Goal: Communication & Community: Answer question/provide support

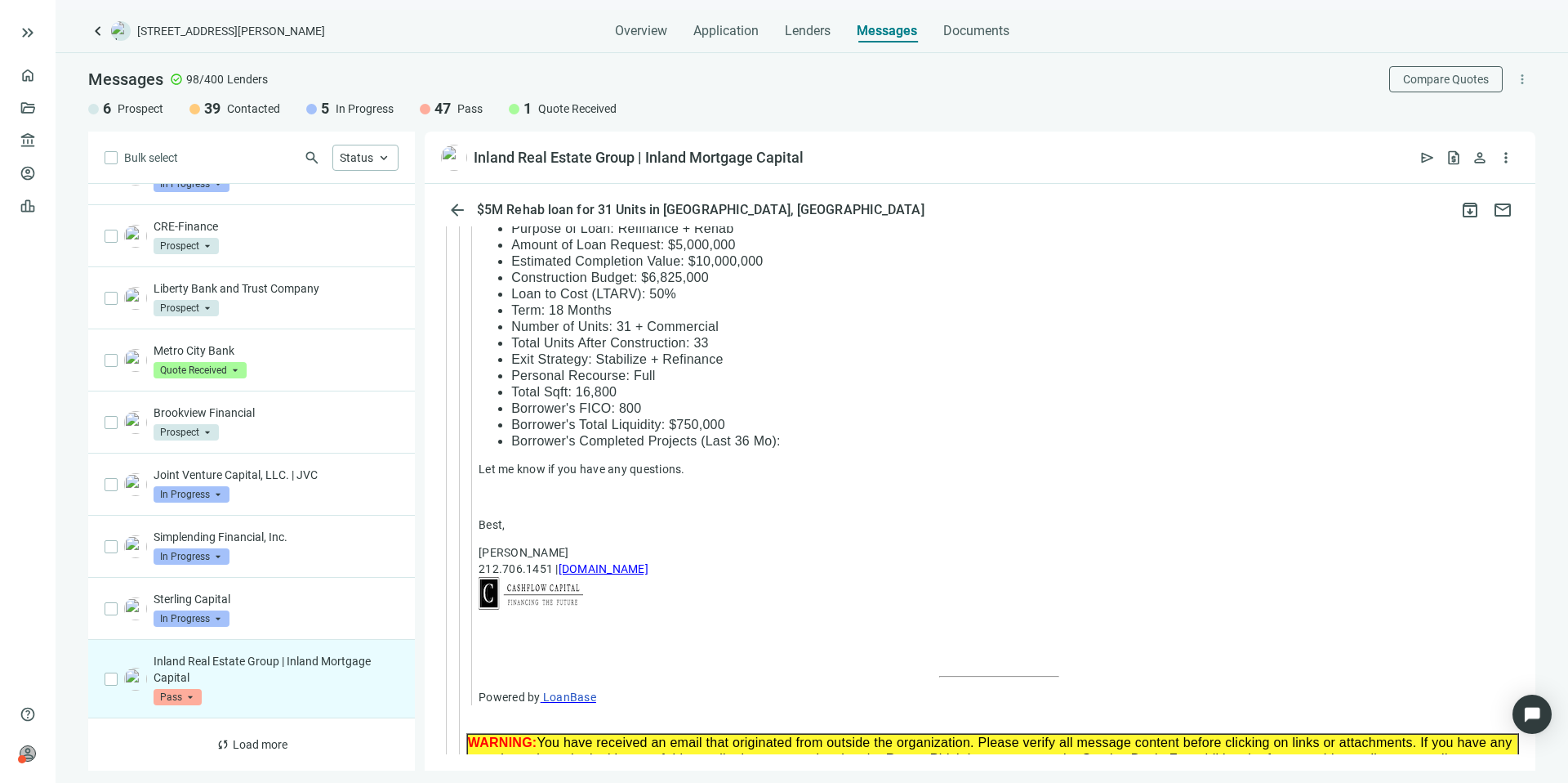
scroll to position [2184, 0]
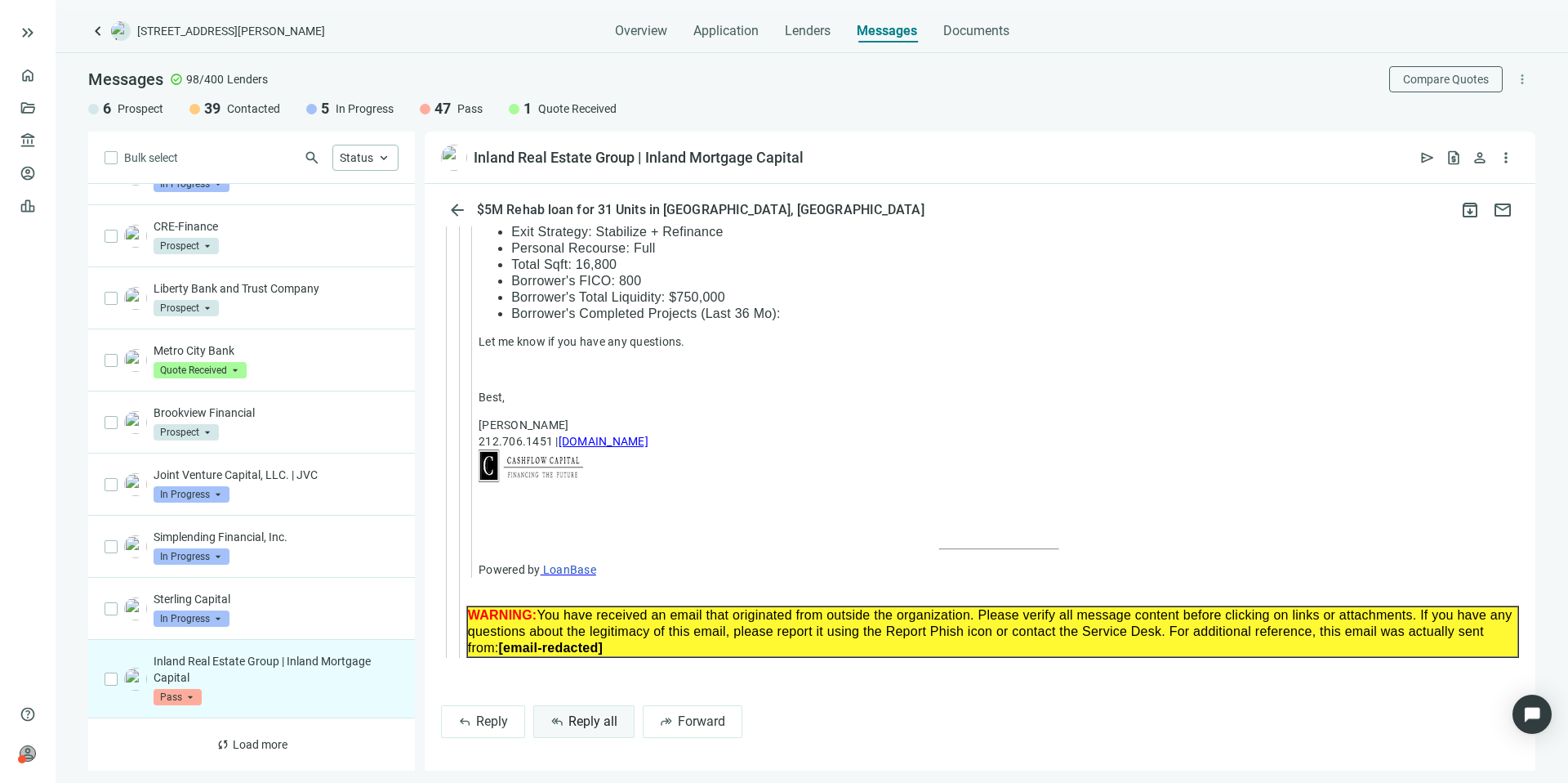
click at [606, 729] on button "reply_all Reply all" at bounding box center [584, 722] width 102 height 33
type textarea "**********"
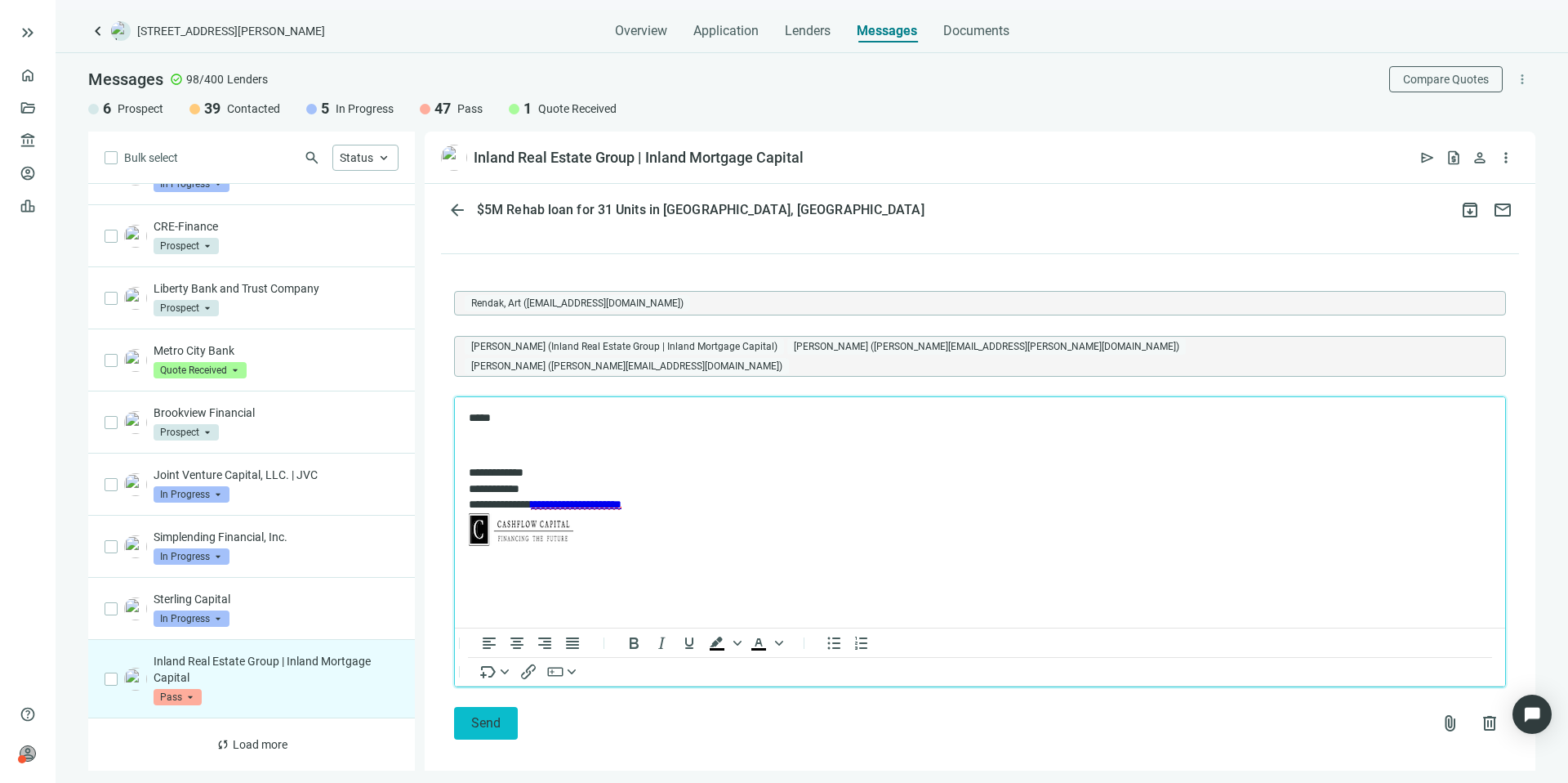
click at [494, 715] on span "Send" at bounding box center [486, 723] width 29 height 16
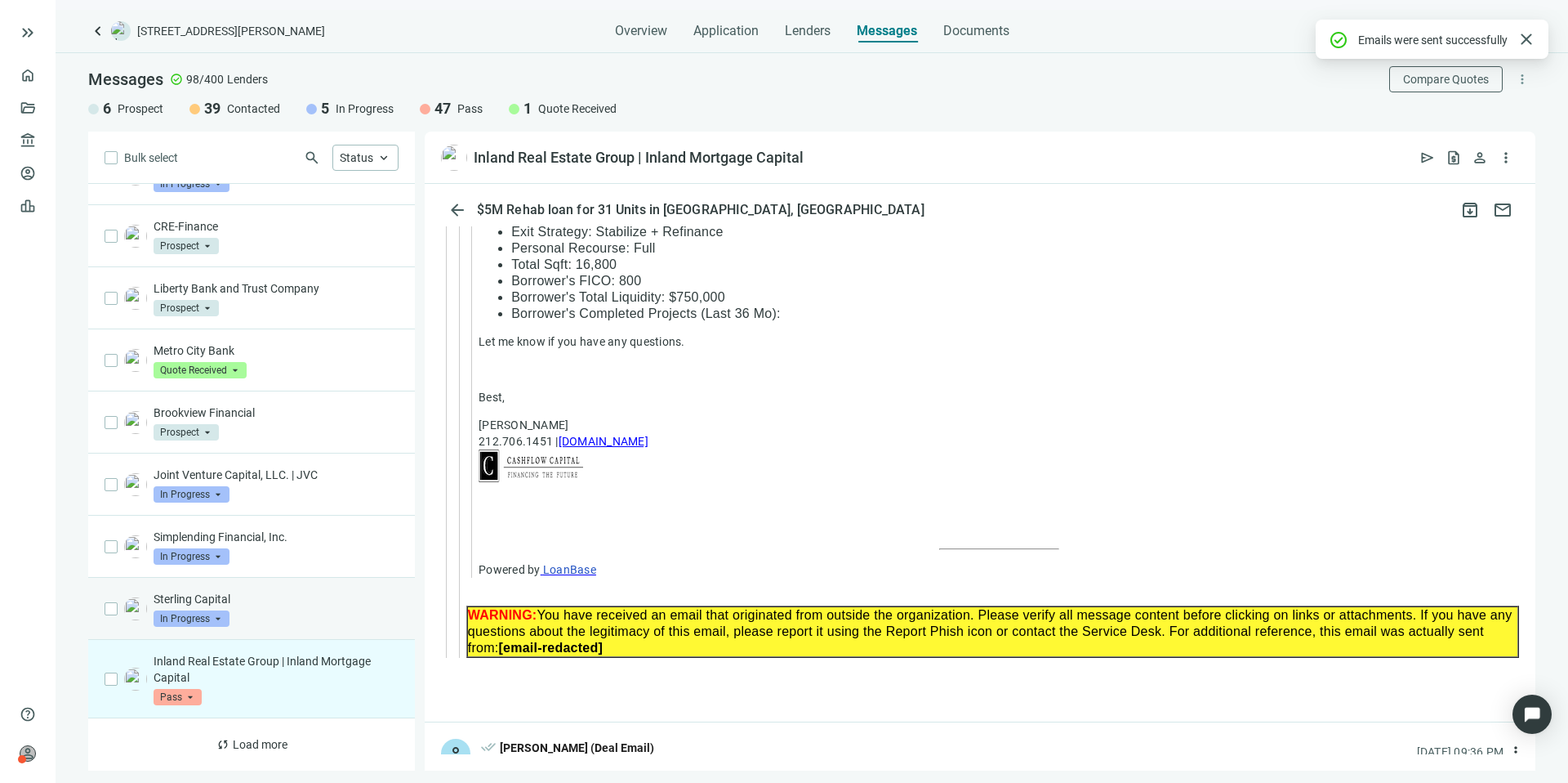
scroll to position [2553, 0]
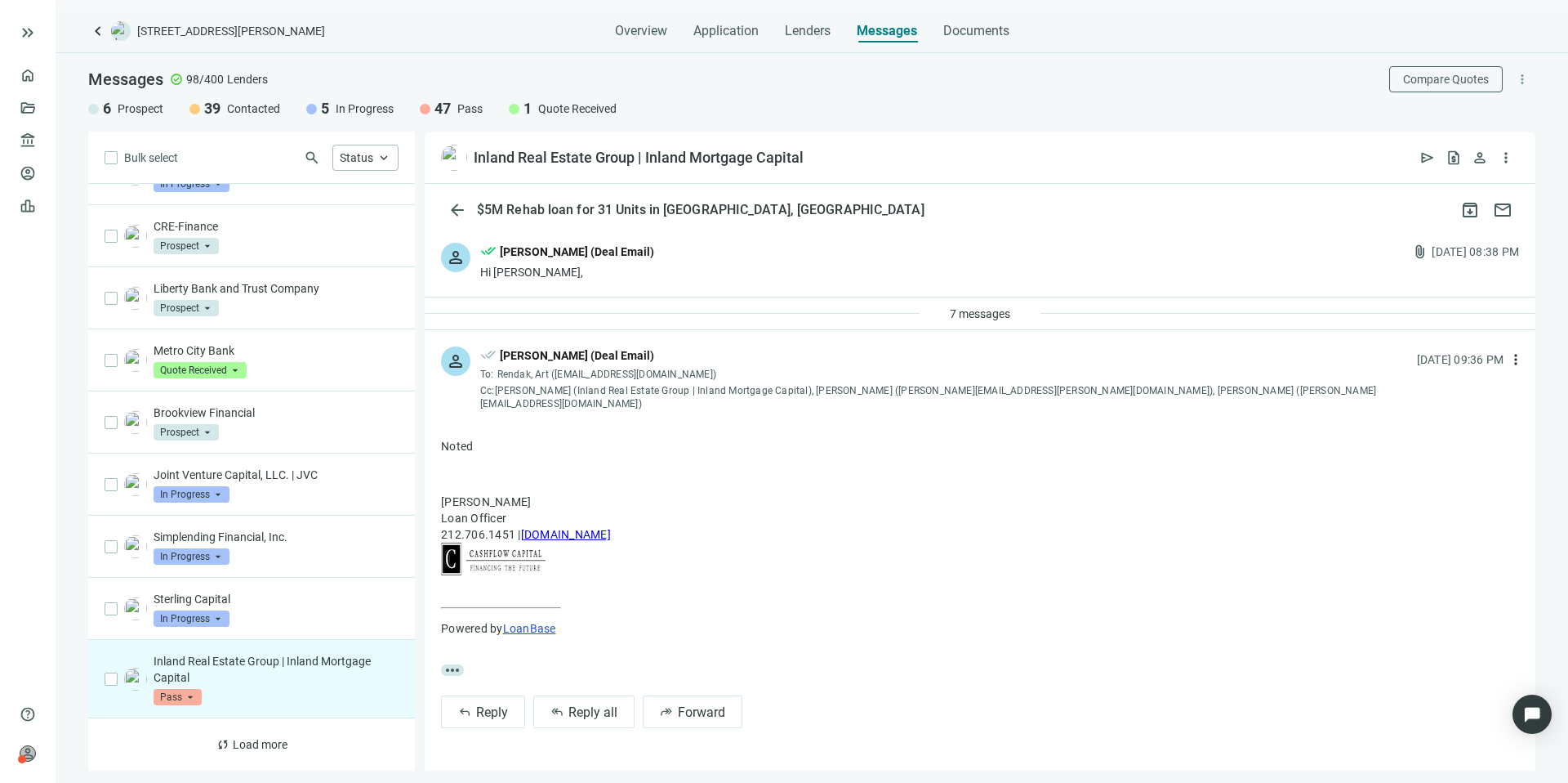
scroll to position [2727, 0]
